Goal: Task Accomplishment & Management: Complete application form

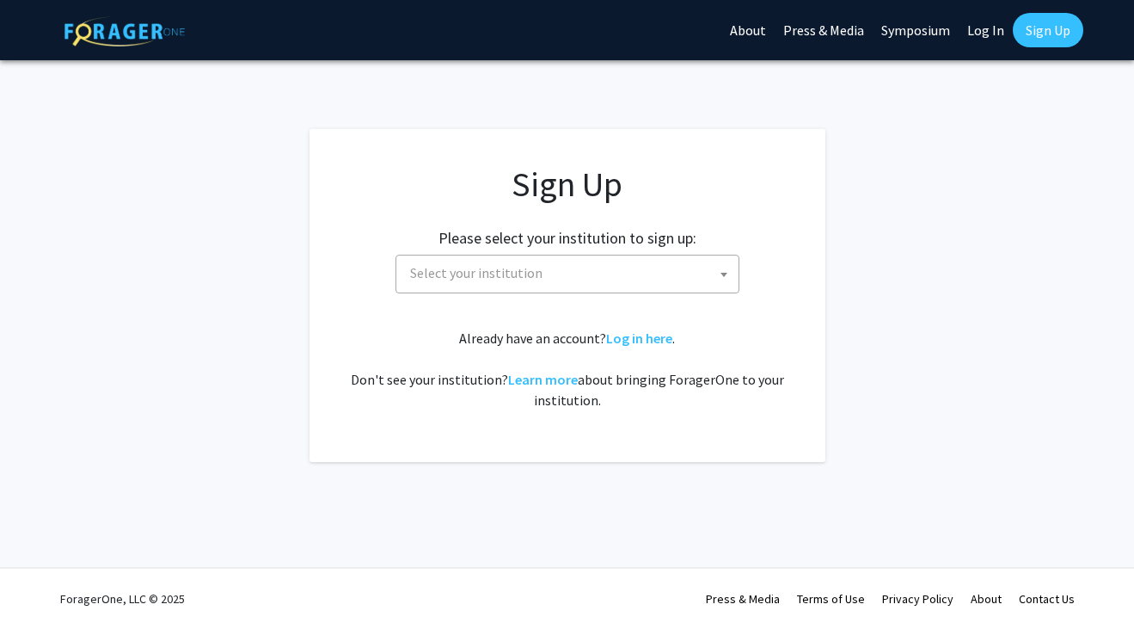
click at [677, 264] on span "Select your institution" at bounding box center [570, 272] width 335 height 35
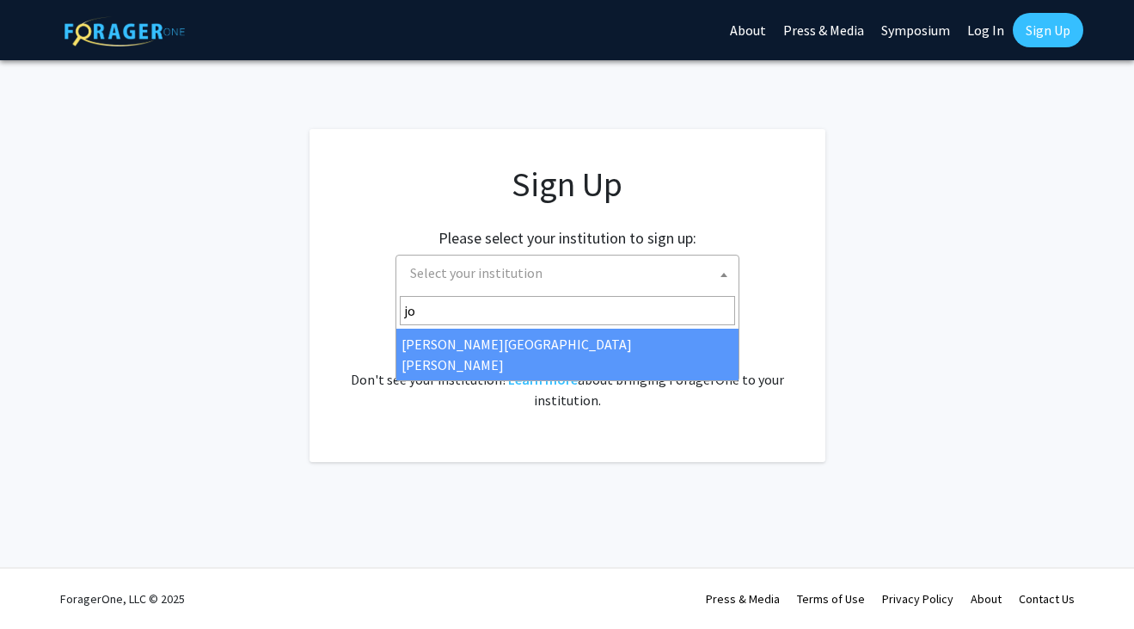
type input "joh"
select select "1"
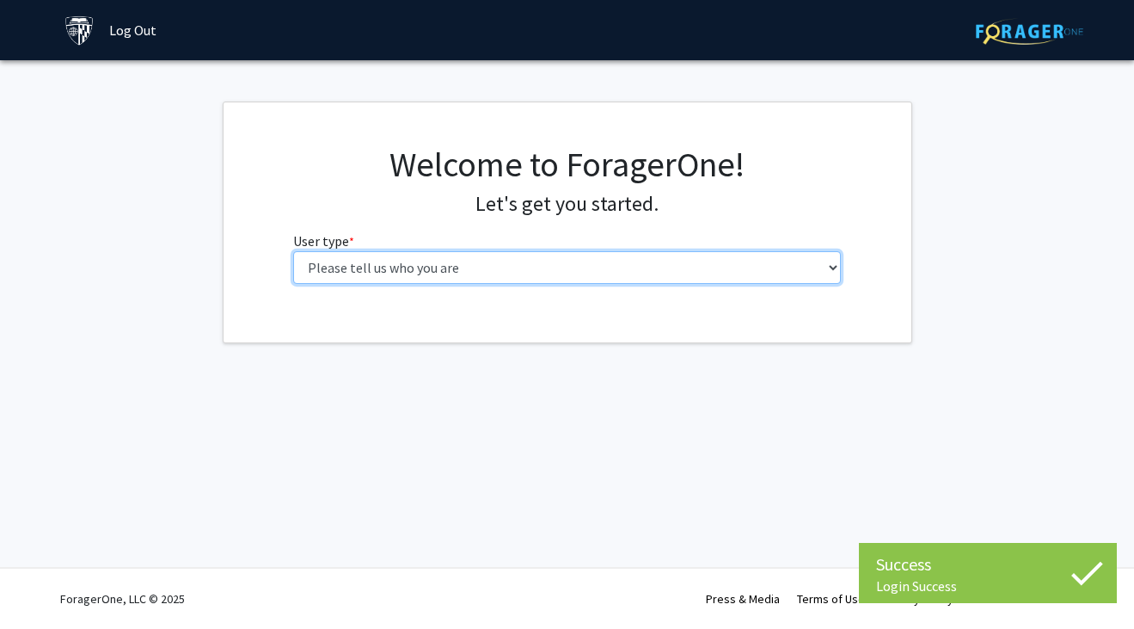
select select "1: undergrad"
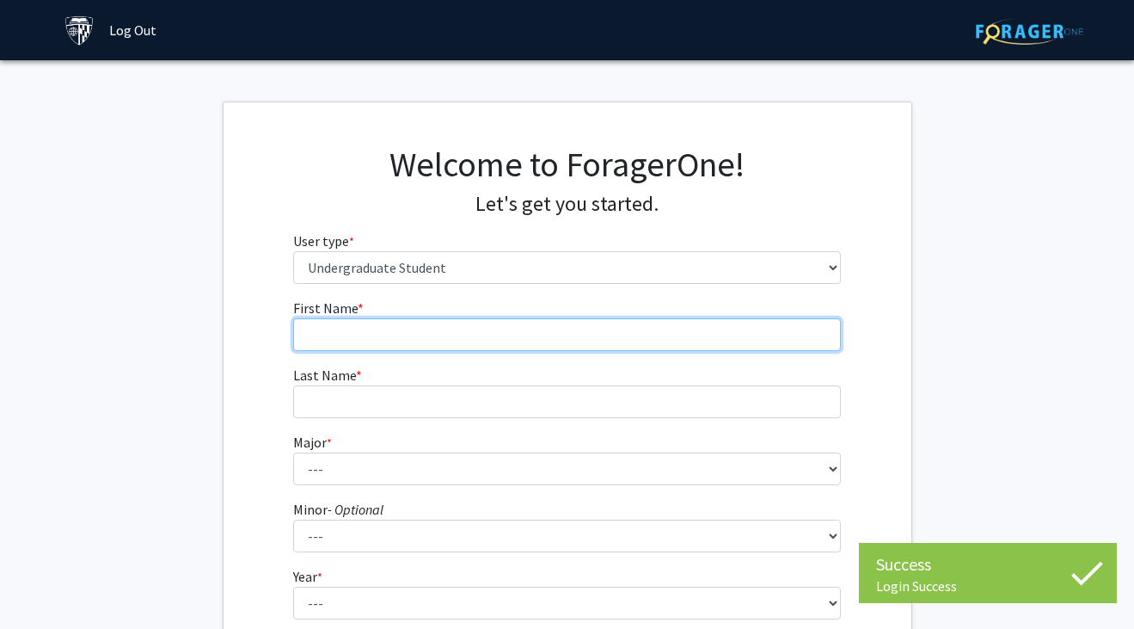
click at [478, 328] on input "First Name * required" at bounding box center [567, 334] width 548 height 33
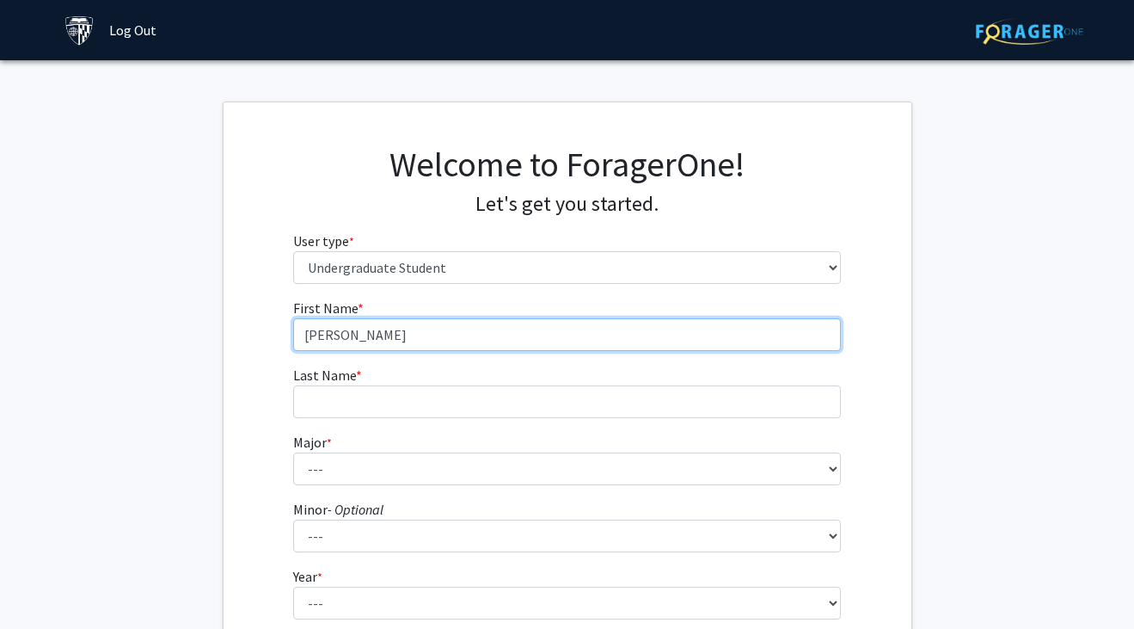
type input "[PERSON_NAME]"
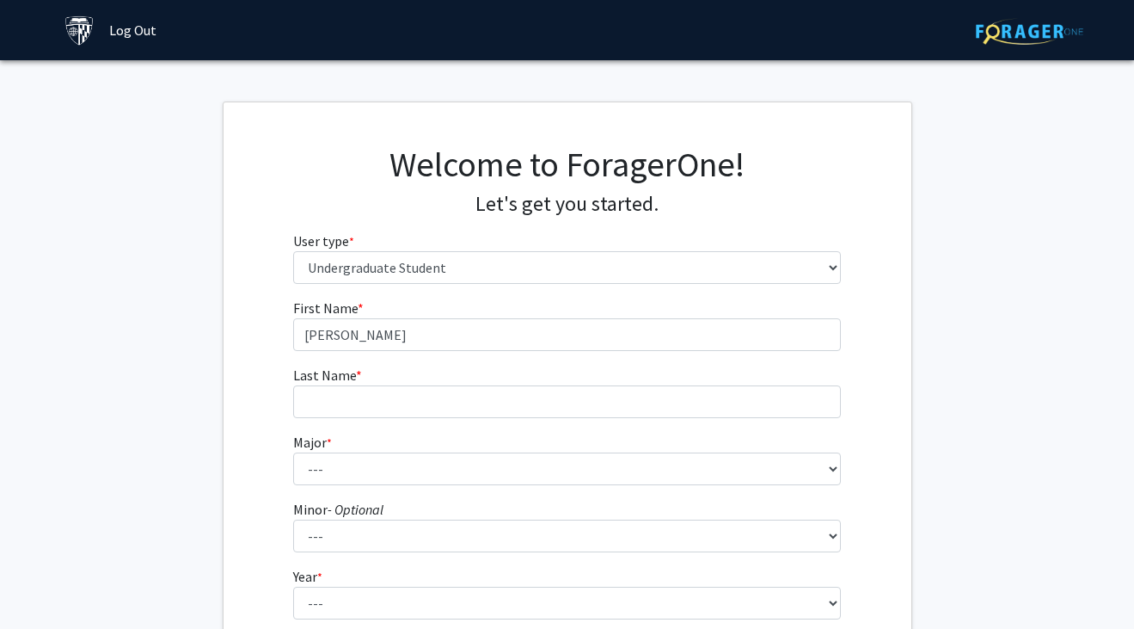
click at [433, 384] on fg-input "Last Name * required" at bounding box center [567, 391] width 548 height 53
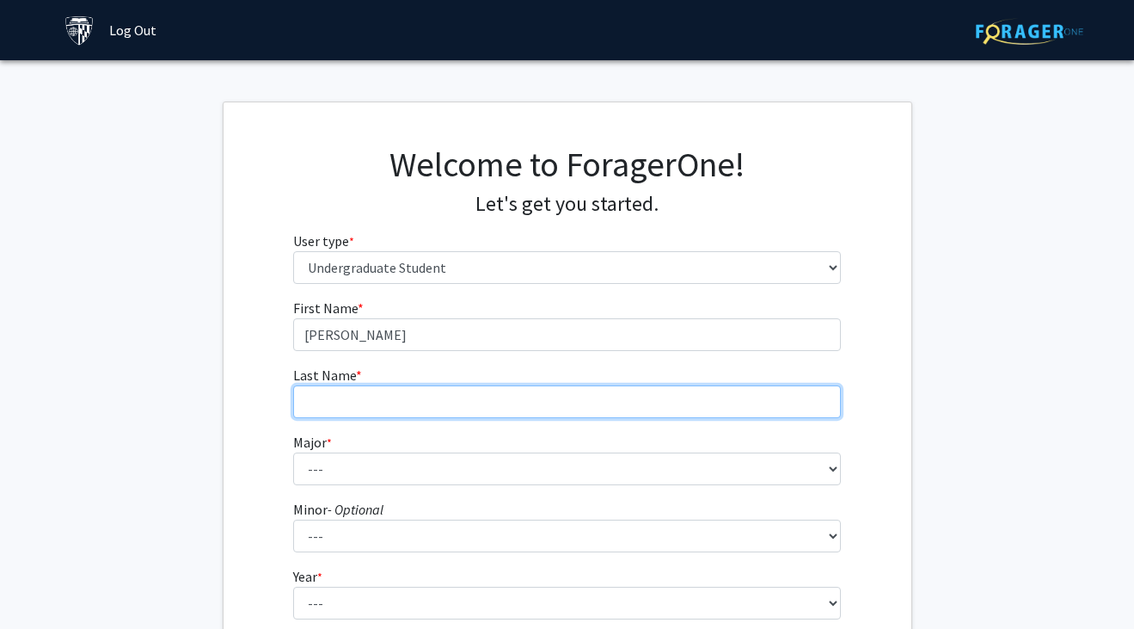
click at [413, 403] on input "Last Name * required" at bounding box center [567, 401] width 548 height 33
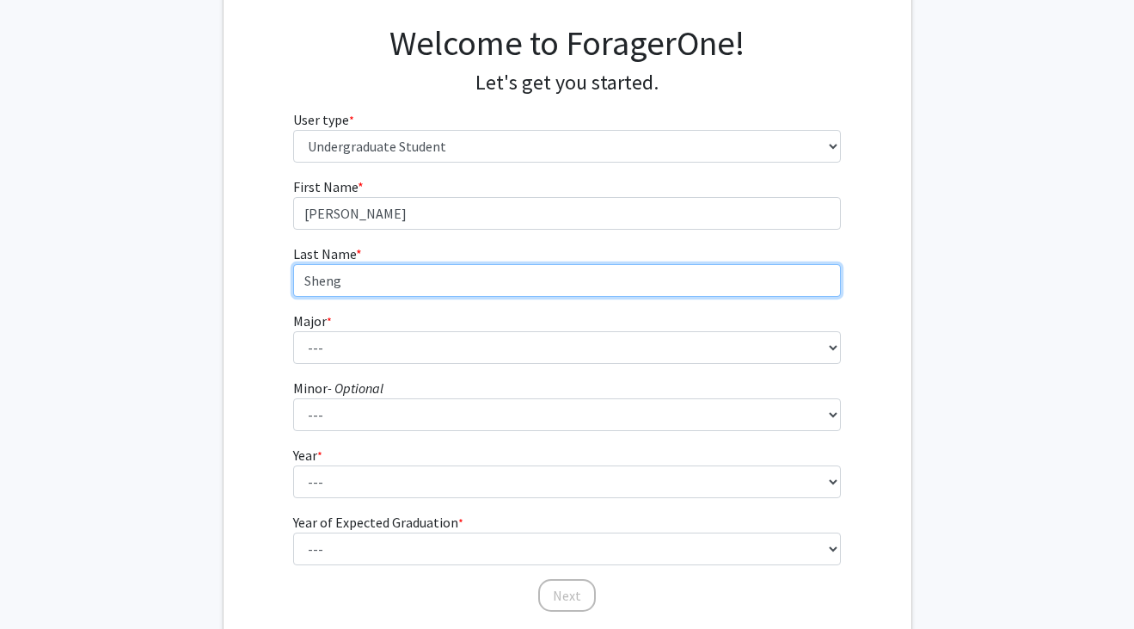
type input "Sheng"
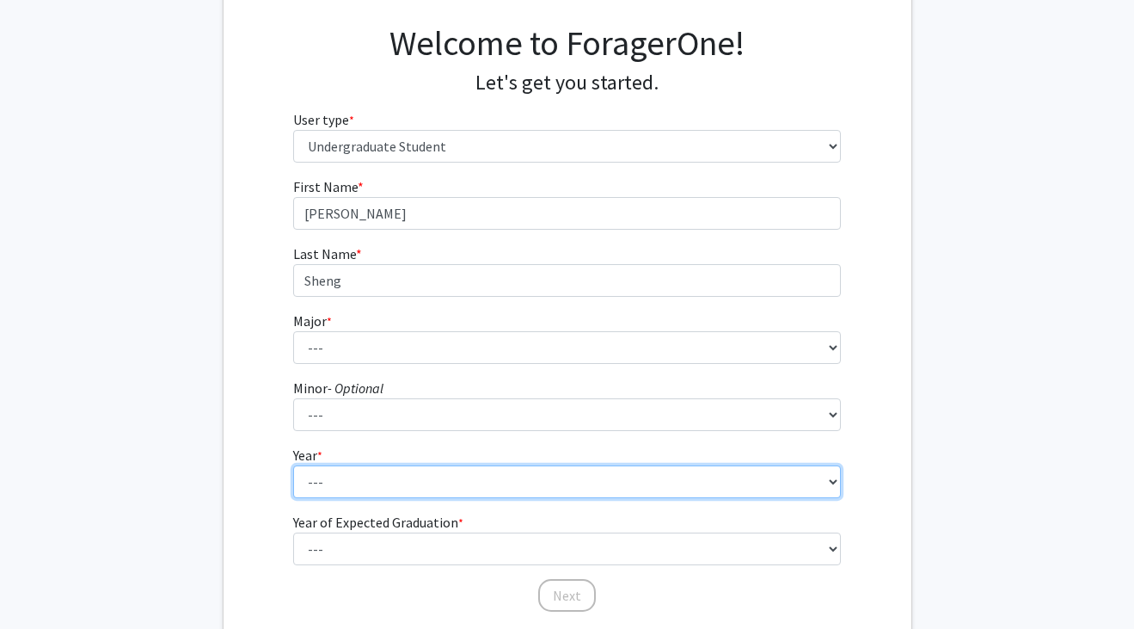
select select "1: first-year"
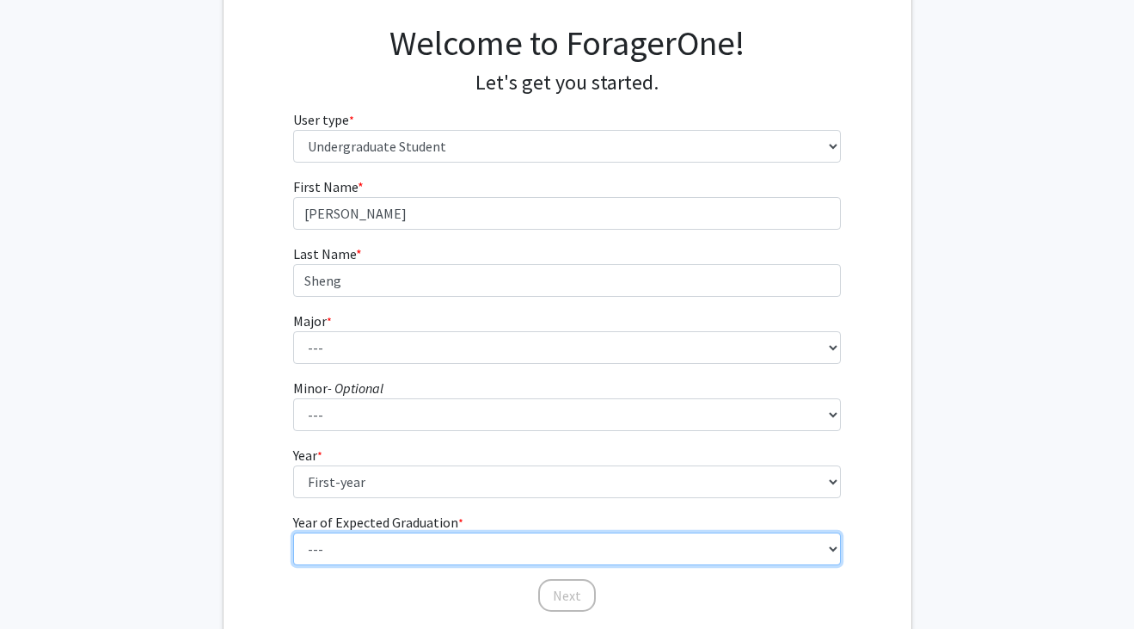
select select "5: 2029"
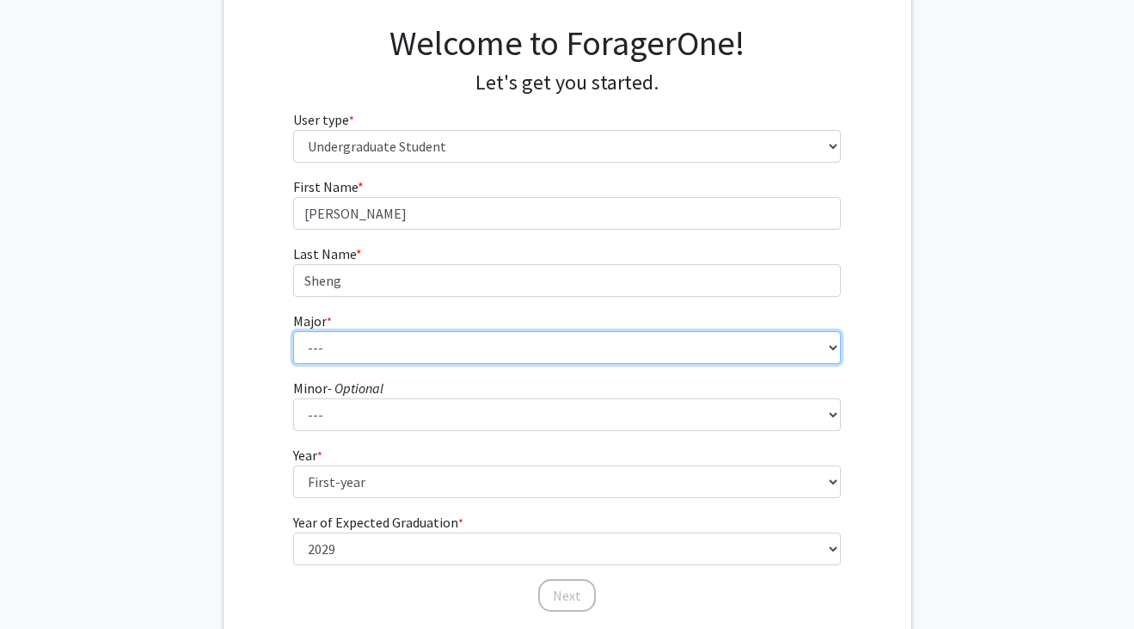
select select "51: 63"
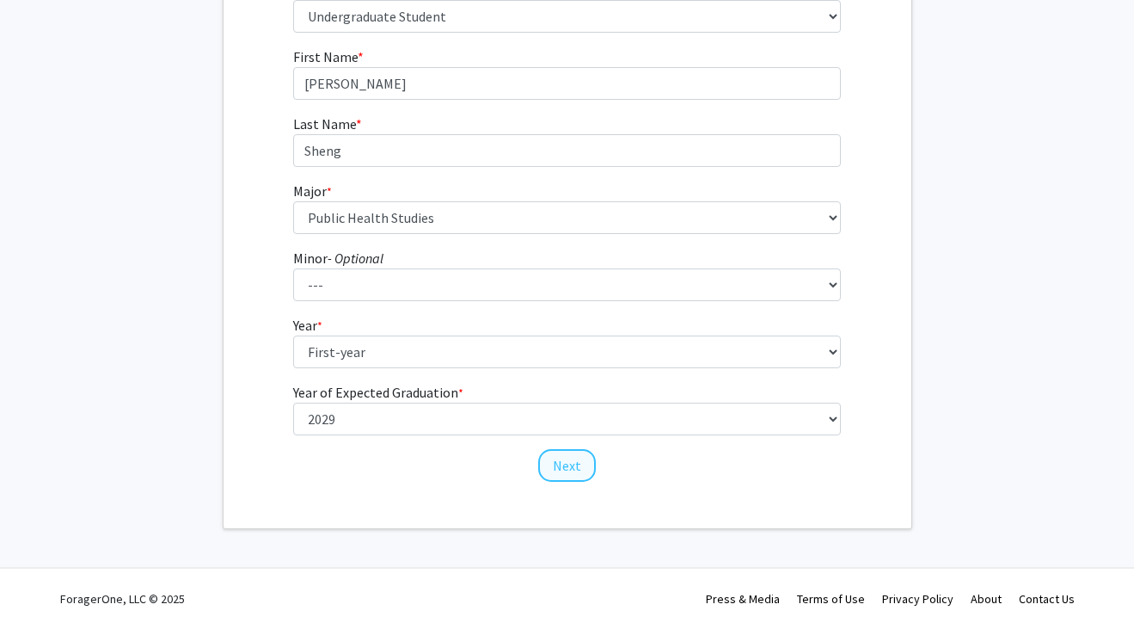
scroll to position [250, 0]
click at [567, 452] on button "Next" at bounding box center [567, 466] width 58 height 33
